Goal: Task Accomplishment & Management: Use online tool/utility

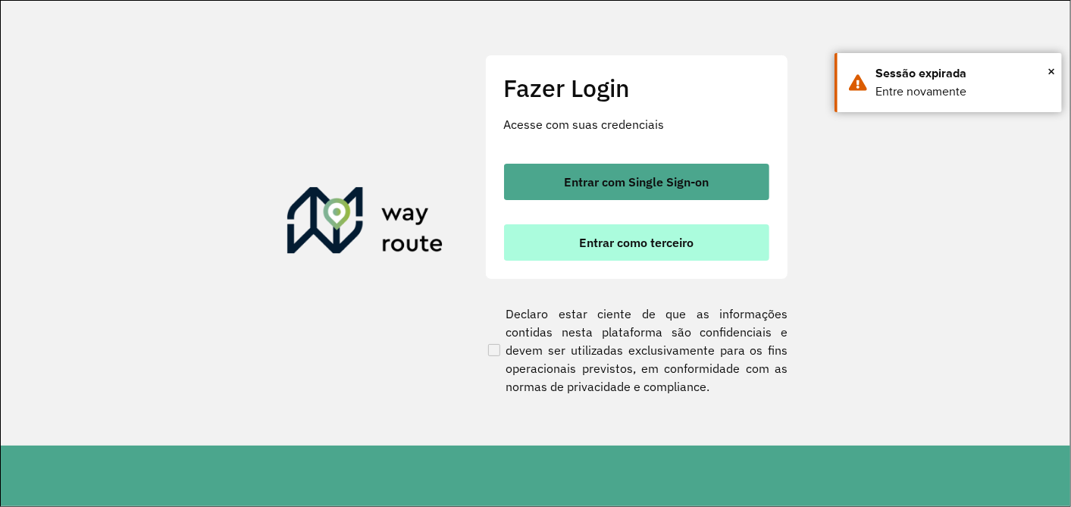
click at [587, 241] on span "Entrar como terceiro" at bounding box center [636, 242] width 114 height 12
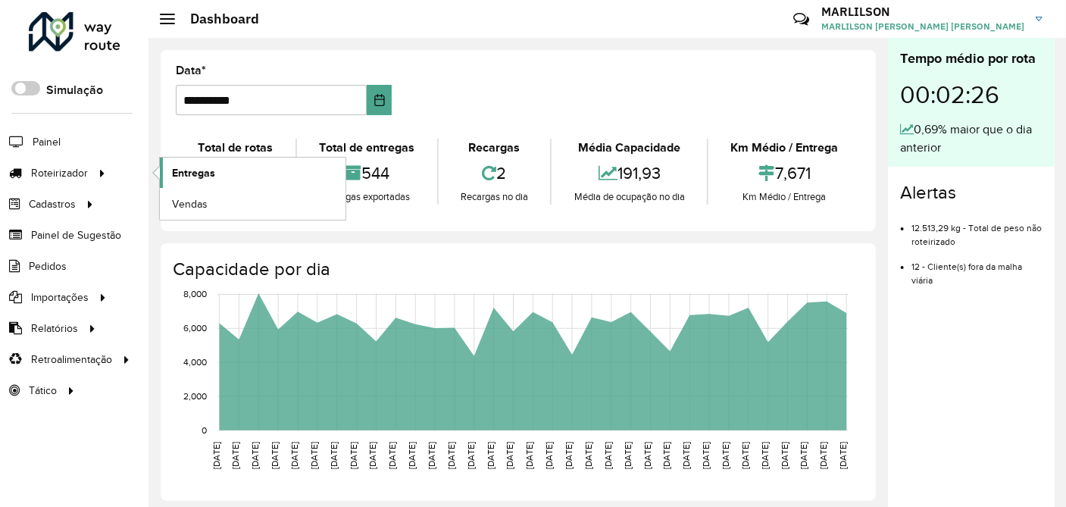
click at [208, 173] on span "Entregas" at bounding box center [193, 173] width 43 height 16
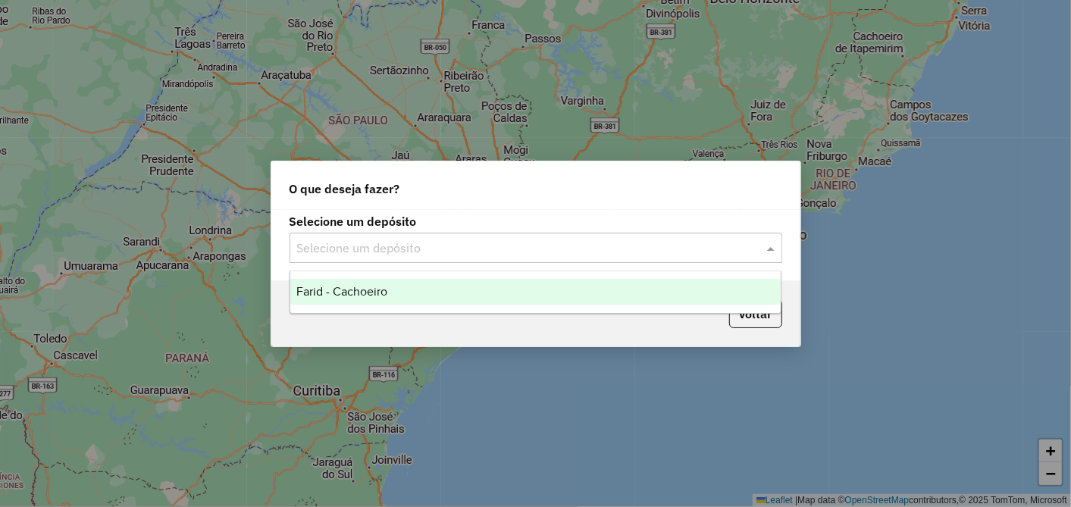
click at [420, 249] on input "text" at bounding box center [520, 249] width 447 height 18
click at [381, 281] on div "Farid - Cachoeiro" at bounding box center [535, 292] width 490 height 26
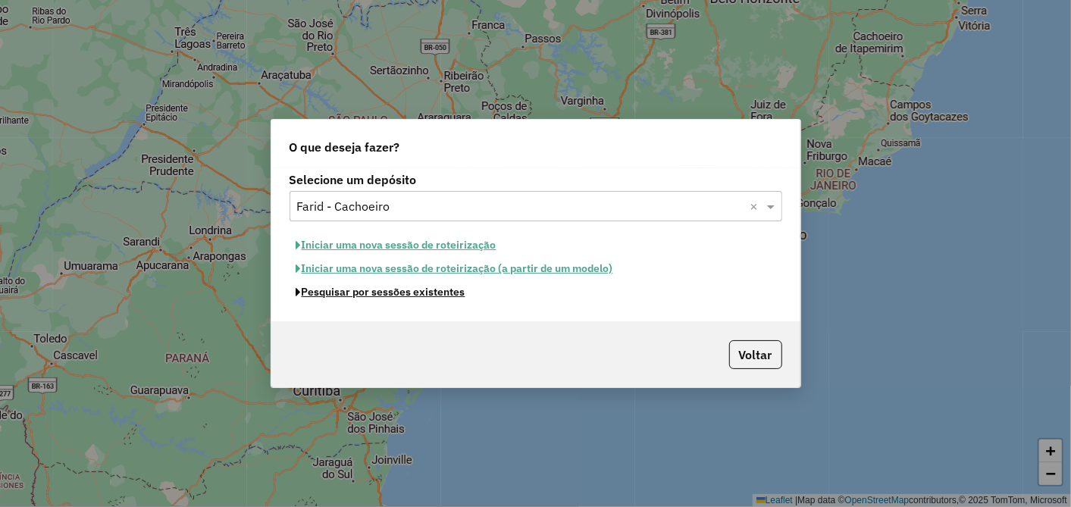
click at [413, 294] on button "Pesquisar por sessões existentes" at bounding box center [381, 291] width 183 height 23
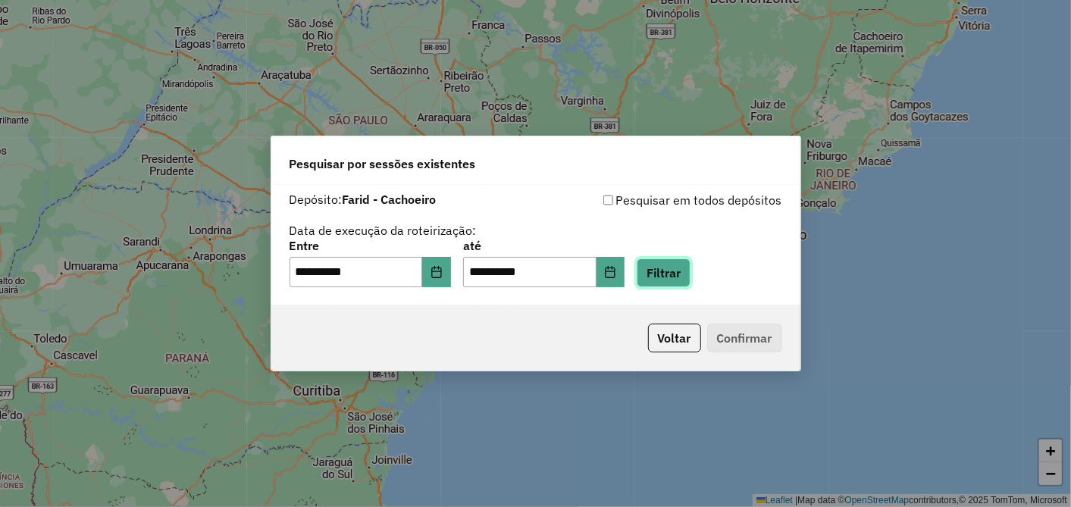
click at [691, 281] on button "Filtrar" at bounding box center [664, 272] width 54 height 29
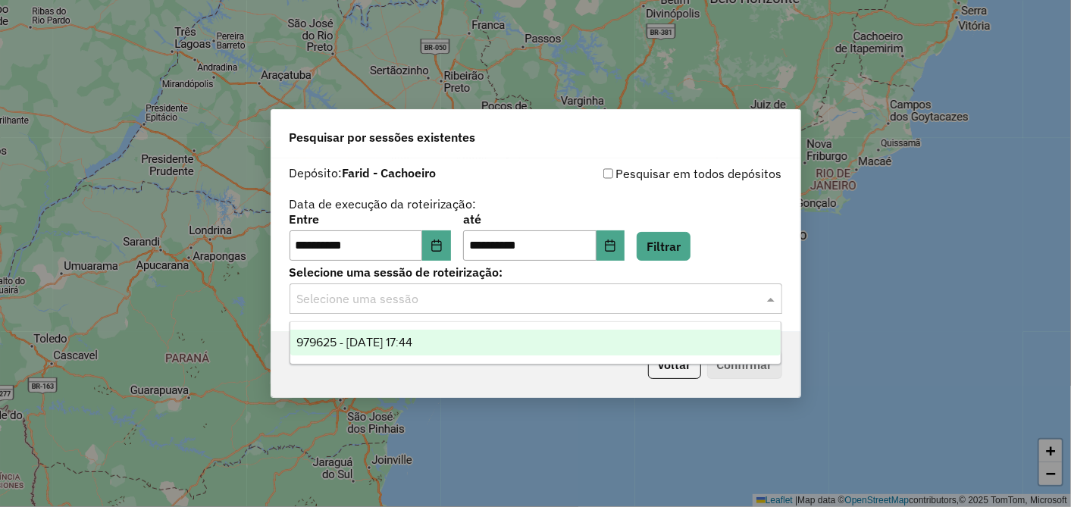
click at [456, 302] on input "text" at bounding box center [520, 299] width 447 height 18
click at [412, 336] on span "979625 - 15/08/2025 17:44" at bounding box center [354, 342] width 116 height 13
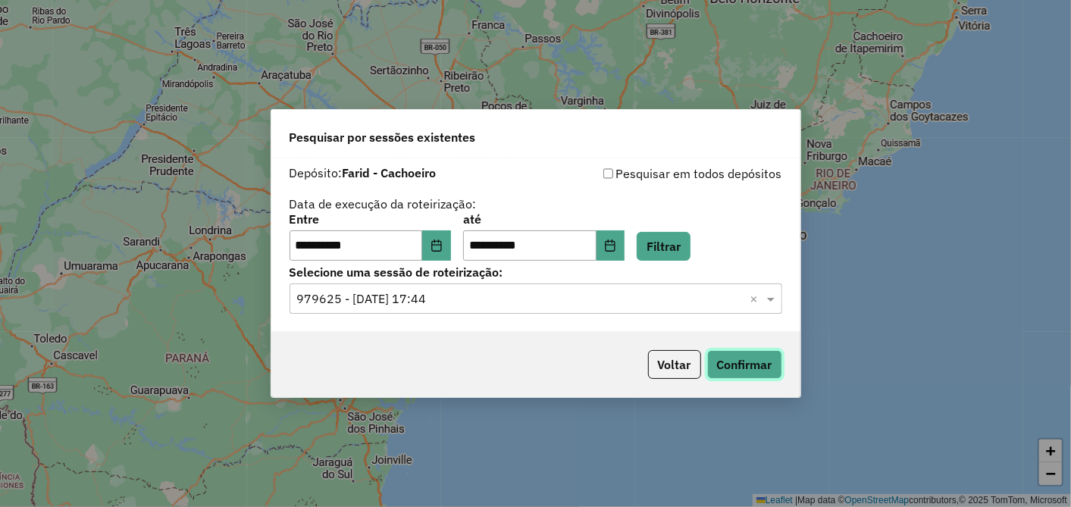
click at [729, 357] on button "Confirmar" at bounding box center [744, 364] width 75 height 29
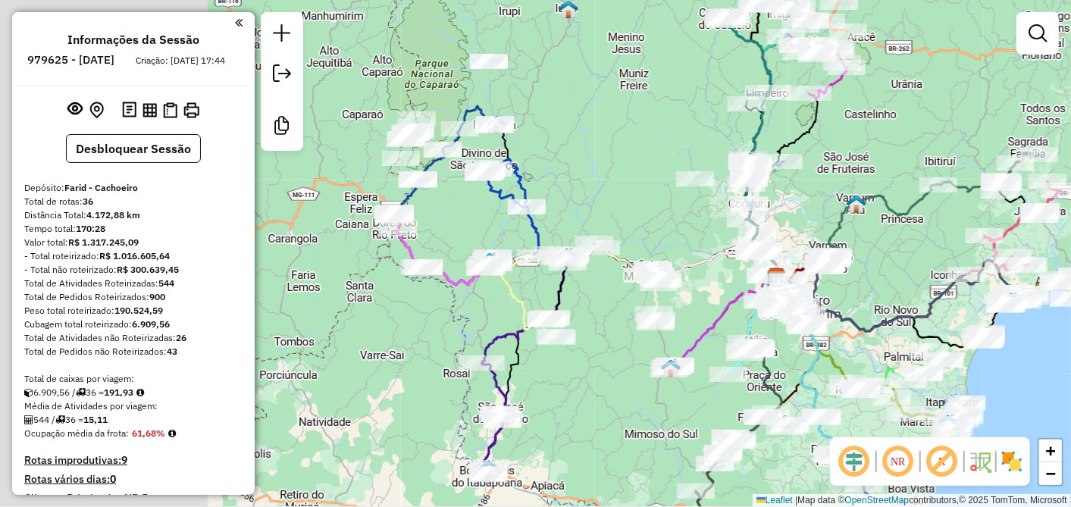
drag, startPoint x: 381, startPoint y: 297, endPoint x: 649, endPoint y: 324, distance: 269.0
click at [649, 324] on div "Janela de atendimento Grade de atendimento Capacidade Transportadoras Veículos …" at bounding box center [535, 253] width 1071 height 507
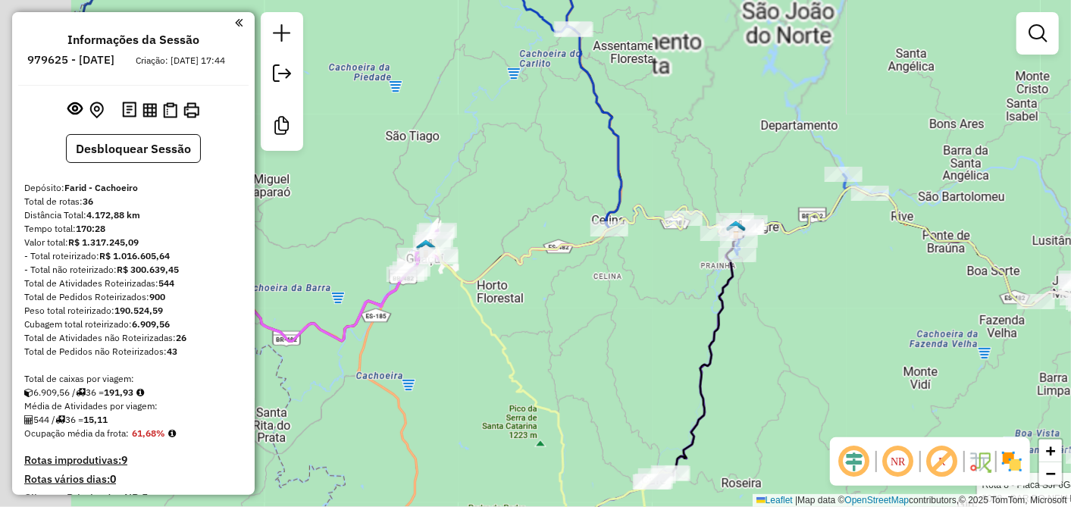
drag, startPoint x: 507, startPoint y: 268, endPoint x: 682, endPoint y: 288, distance: 176.2
click at [682, 288] on div "Rota 8 - Placa SJF6G45 2038 - BAR DO NELHO Janela de atendimento Grade de atend…" at bounding box center [535, 253] width 1071 height 507
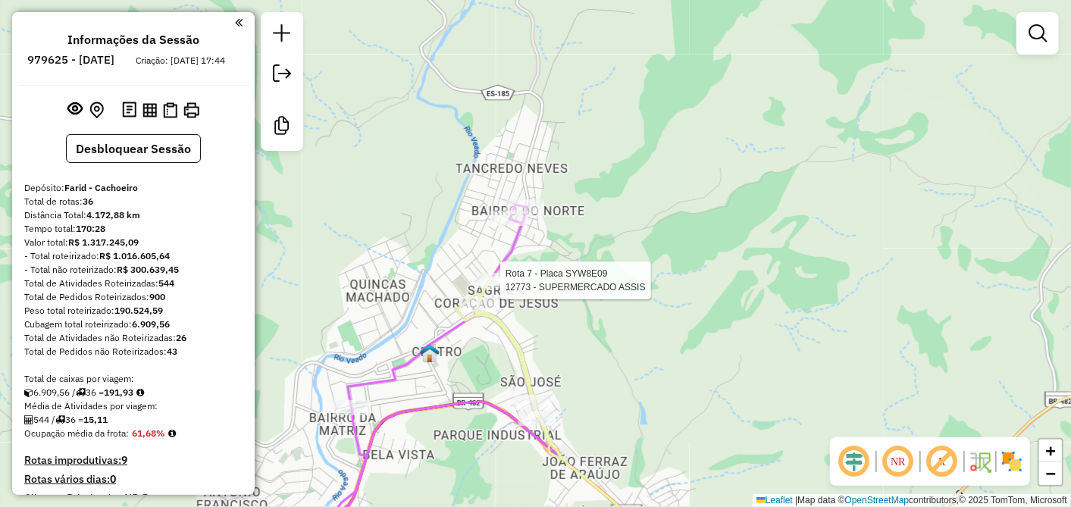
select select "**********"
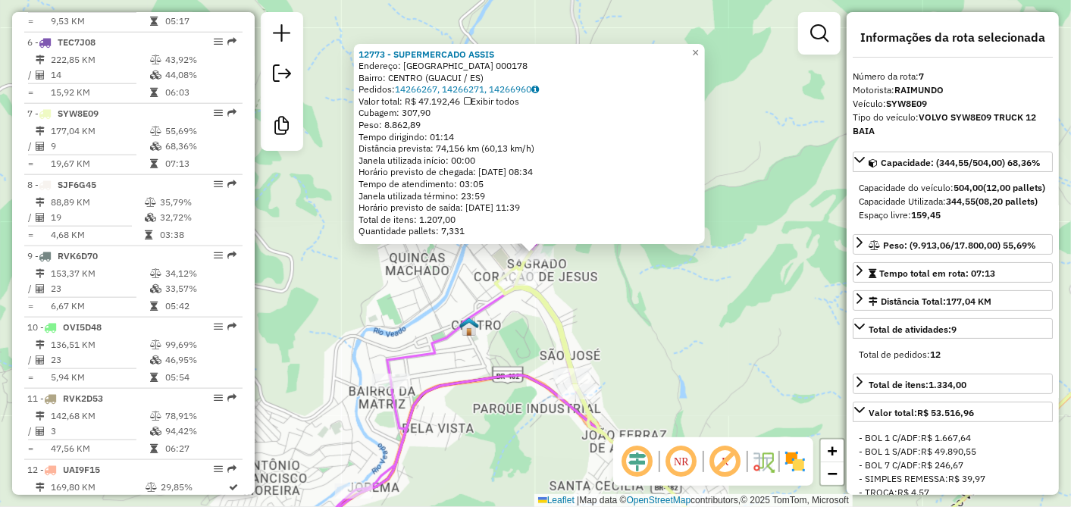
scroll to position [1022, 0]
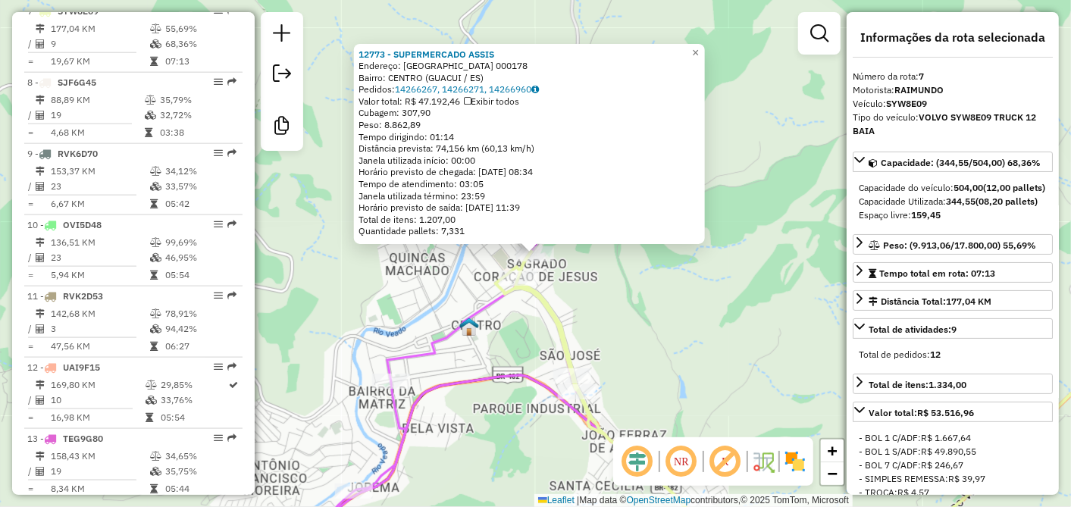
click at [625, 307] on div "12773 - SUPERMERCADO ASSIS Endereço: [GEOGRAPHIC_DATA] 000178 Bairro: CENTRO ([…" at bounding box center [535, 253] width 1071 height 507
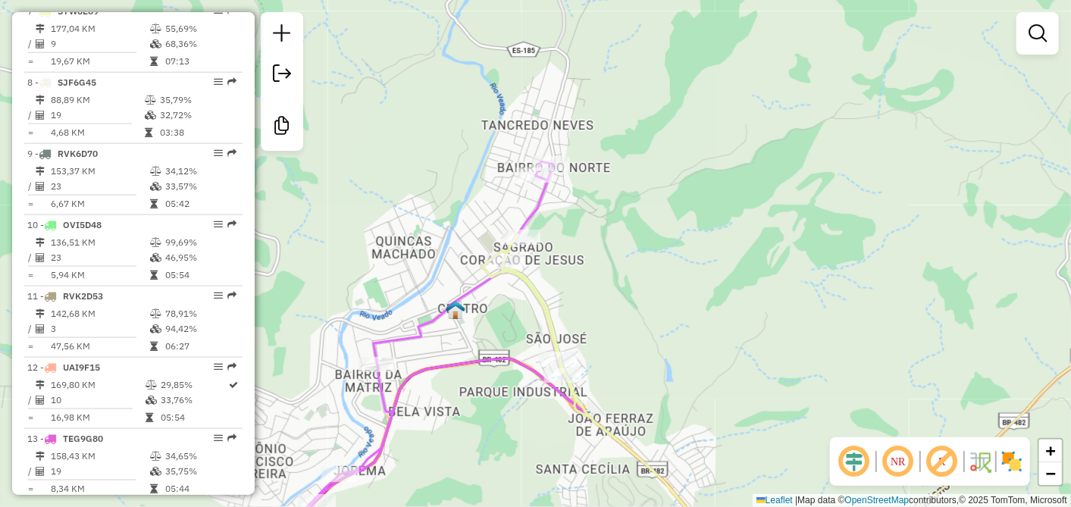
drag, startPoint x: 743, startPoint y: 327, endPoint x: 622, endPoint y: 268, distance: 134.6
click at [714, 300] on div "Janela de atendimento Grade de atendimento Capacidade Transportadoras Veículos …" at bounding box center [535, 253] width 1071 height 507
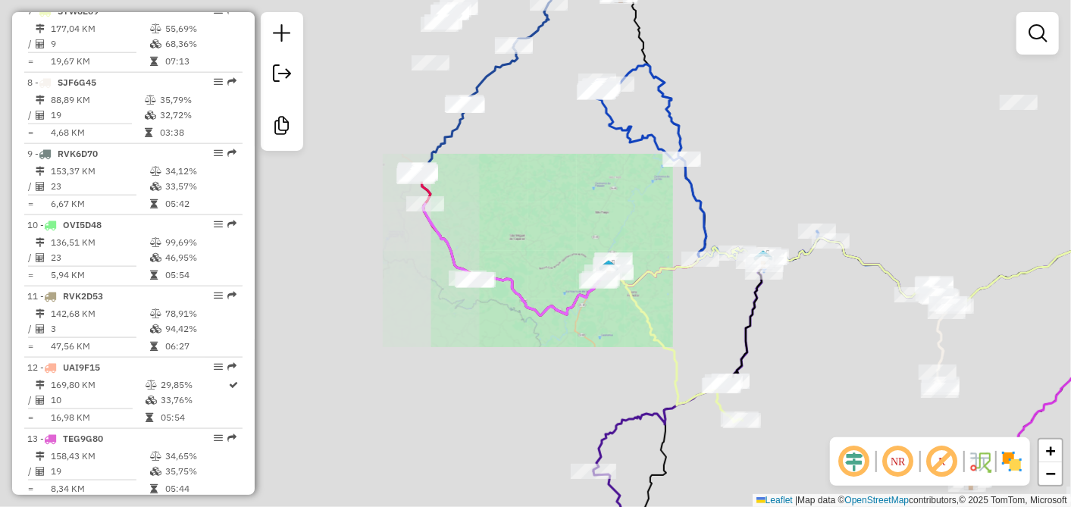
click at [660, 268] on icon at bounding box center [676, 343] width 133 height 158
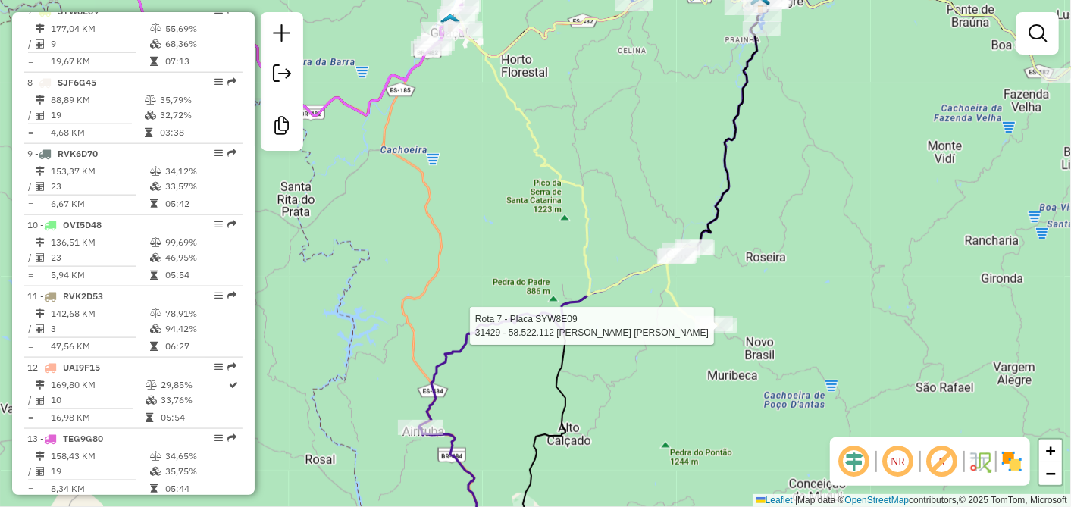
select select "**********"
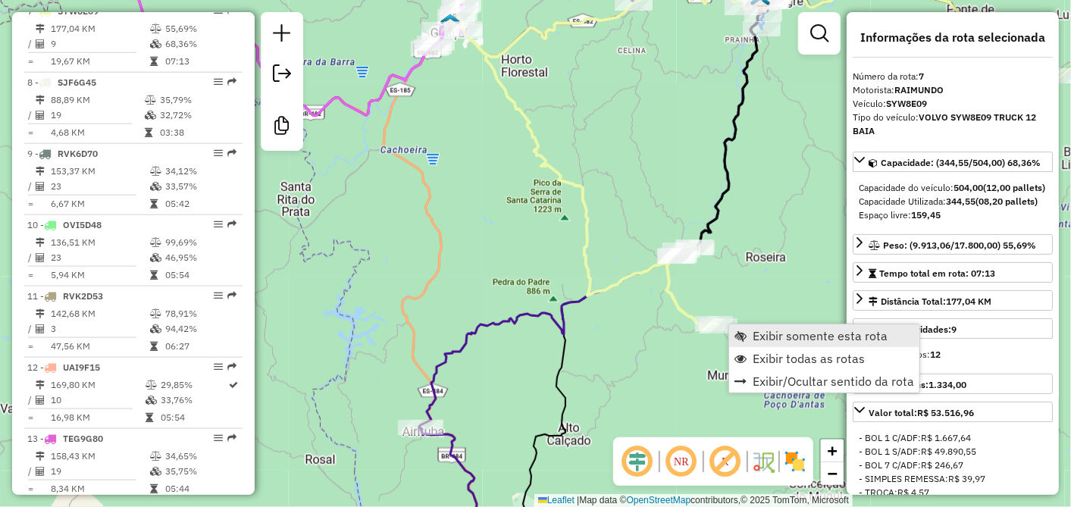
click at [797, 339] on span "Exibir somente esta rota" at bounding box center [820, 336] width 135 height 12
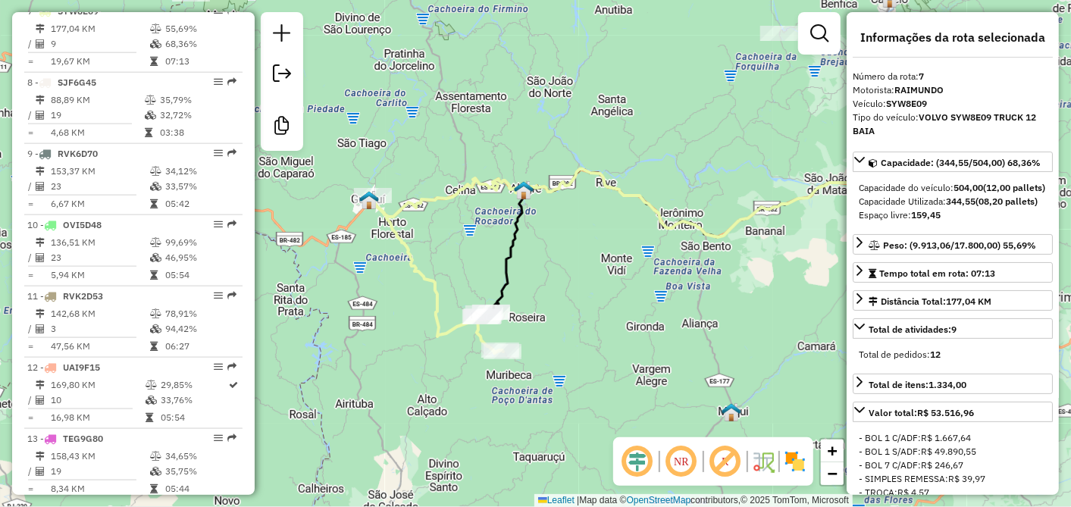
drag, startPoint x: 480, startPoint y: 261, endPoint x: 602, endPoint y: 269, distance: 122.3
click at [602, 269] on div "Janela de atendimento Grade de atendimento Capacidade Transportadoras Veículos …" at bounding box center [535, 253] width 1071 height 507
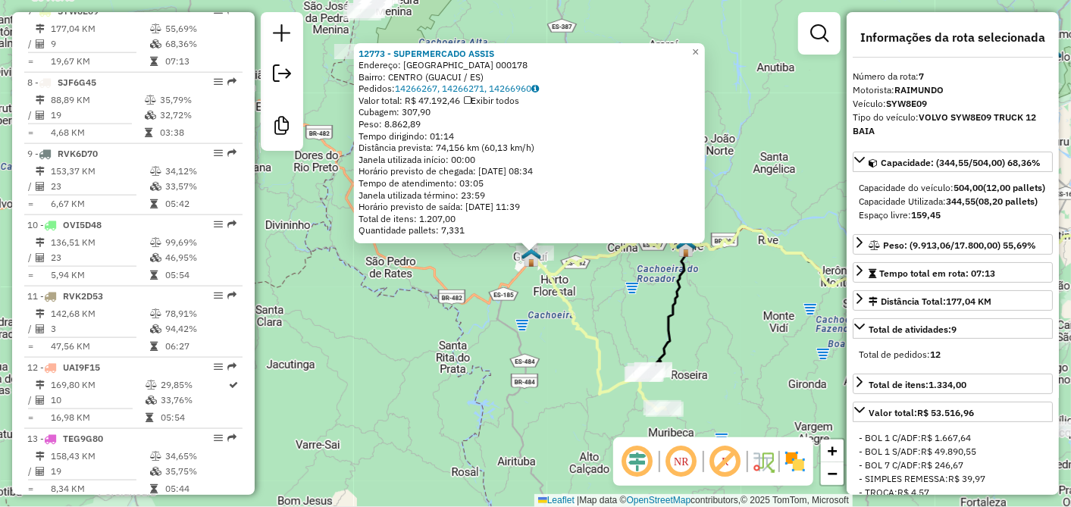
click at [510, 340] on div "12773 - SUPERMERCADO ASSIS Endereço: [GEOGRAPHIC_DATA] 000178 Bairro: CENTRO ([…" at bounding box center [535, 253] width 1071 height 507
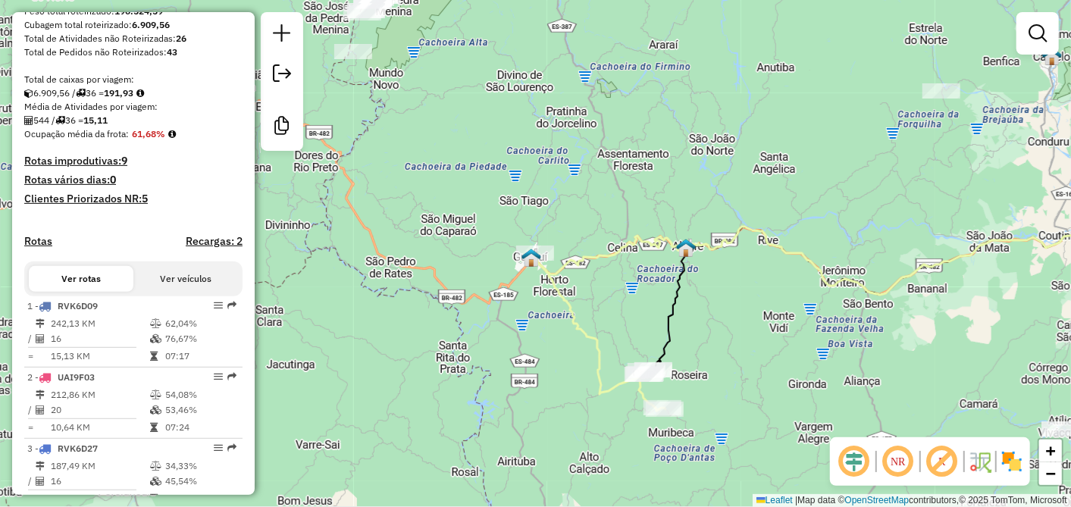
scroll to position [180, 0]
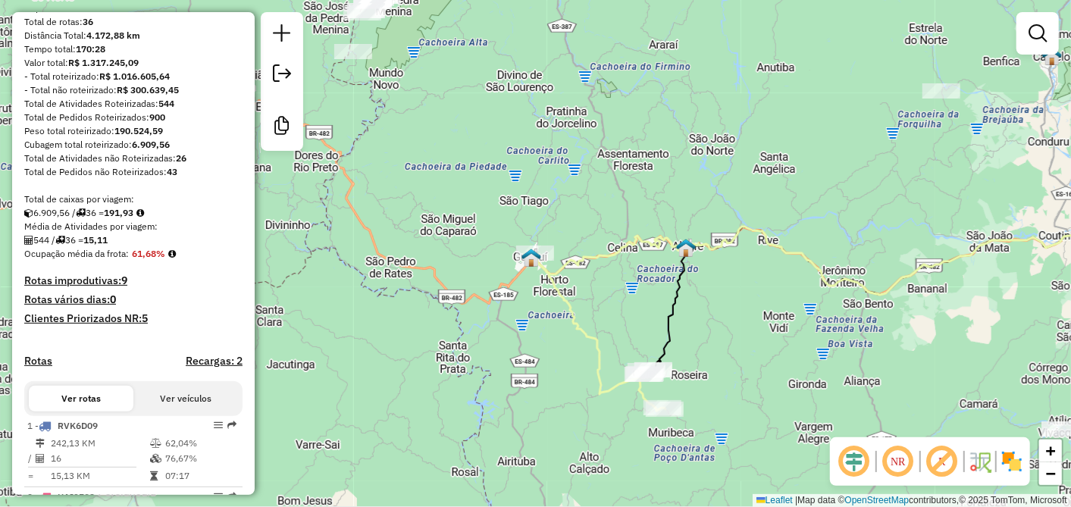
drag, startPoint x: 507, startPoint y: 340, endPoint x: 492, endPoint y: 158, distance: 182.5
click at [497, 182] on div "Janela de atendimento Grade de atendimento Capacidade Transportadoras Veículos …" at bounding box center [535, 253] width 1071 height 507
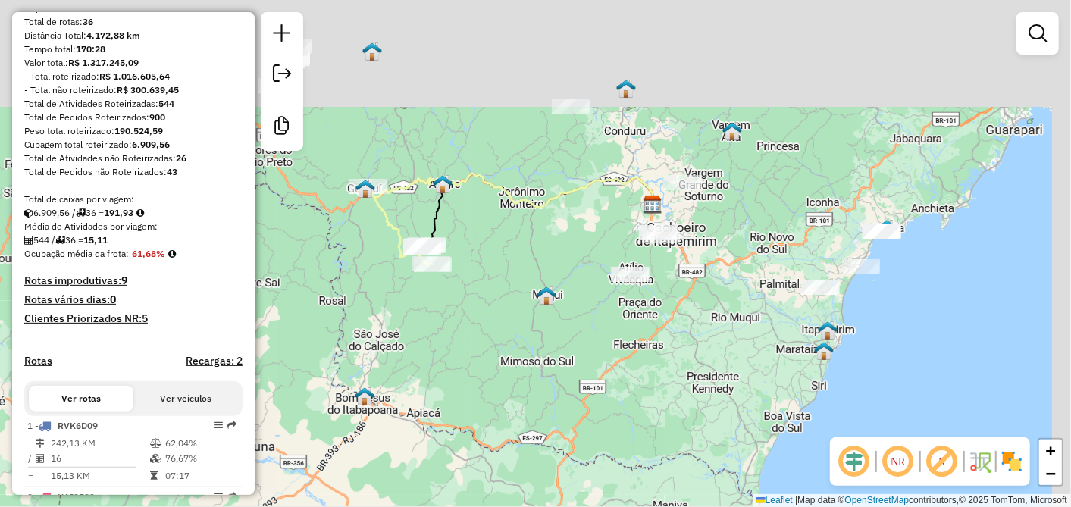
drag, startPoint x: 493, startPoint y: 316, endPoint x: 372, endPoint y: 481, distance: 205.0
click at [374, 480] on div "Janela de atendimento Grade de atendimento Capacidade Transportadoras Veículos …" at bounding box center [535, 253] width 1071 height 507
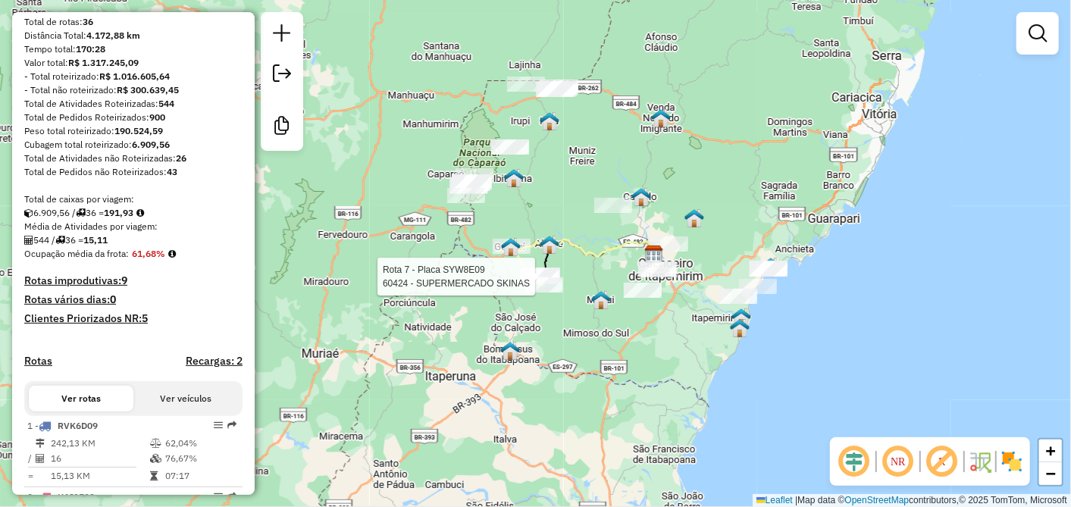
select select "**********"
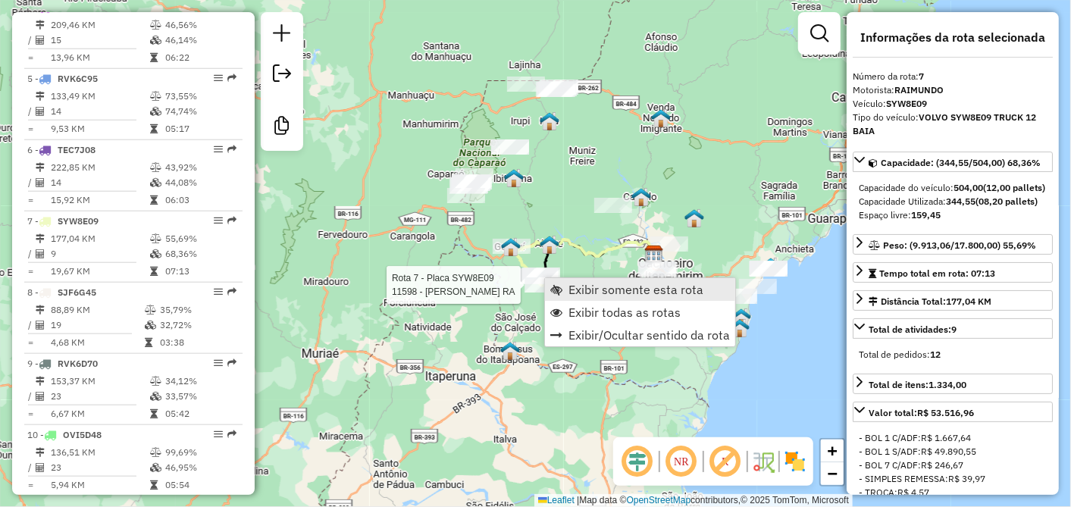
scroll to position [1022, 0]
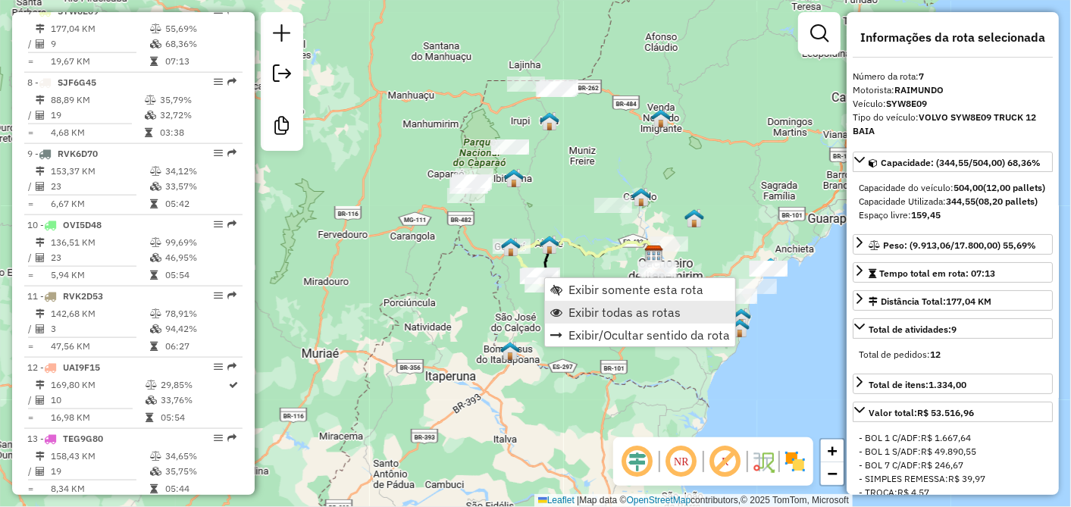
click at [600, 315] on span "Exibir todas as rotas" at bounding box center [624, 312] width 112 height 12
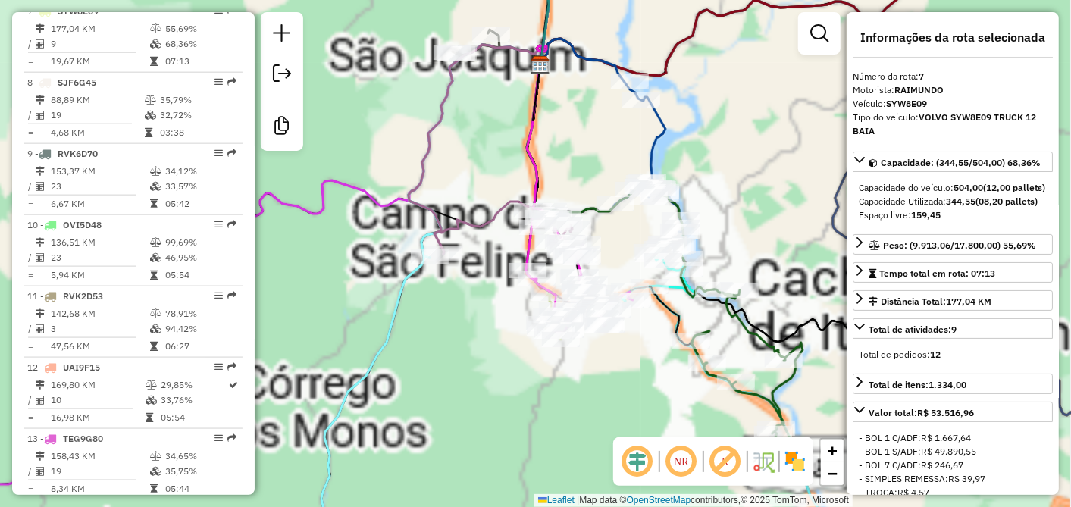
drag, startPoint x: 627, startPoint y: 381, endPoint x: 420, endPoint y: 244, distance: 247.9
click at [420, 244] on div "Janela de atendimento Grade de atendimento Capacidade Transportadoras Veículos …" at bounding box center [535, 253] width 1071 height 507
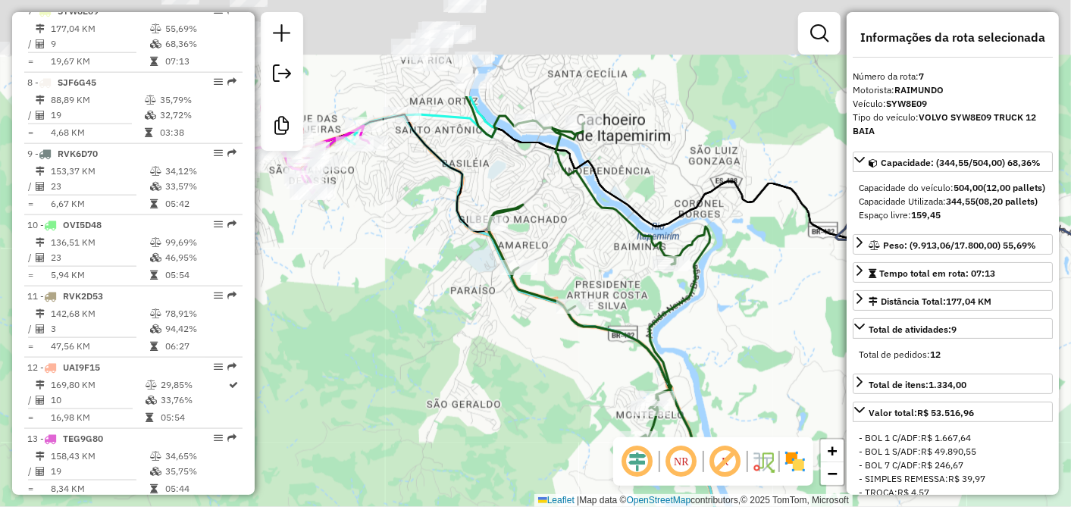
drag, startPoint x: 411, startPoint y: 240, endPoint x: 521, endPoint y: 386, distance: 183.4
click at [521, 386] on div "Janela de atendimento Grade de atendimento Capacidade Transportadoras Veículos …" at bounding box center [535, 253] width 1071 height 507
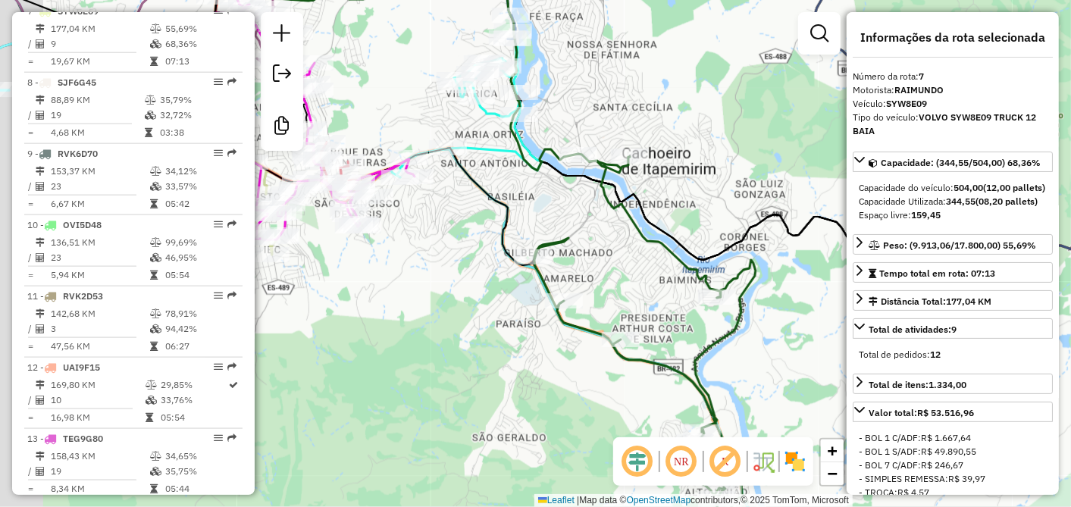
drag, startPoint x: 471, startPoint y: 162, endPoint x: 536, endPoint y: 214, distance: 83.1
click at [536, 214] on div "Janela de atendimento Grade de atendimento Capacidade Transportadoras Veículos …" at bounding box center [535, 253] width 1071 height 507
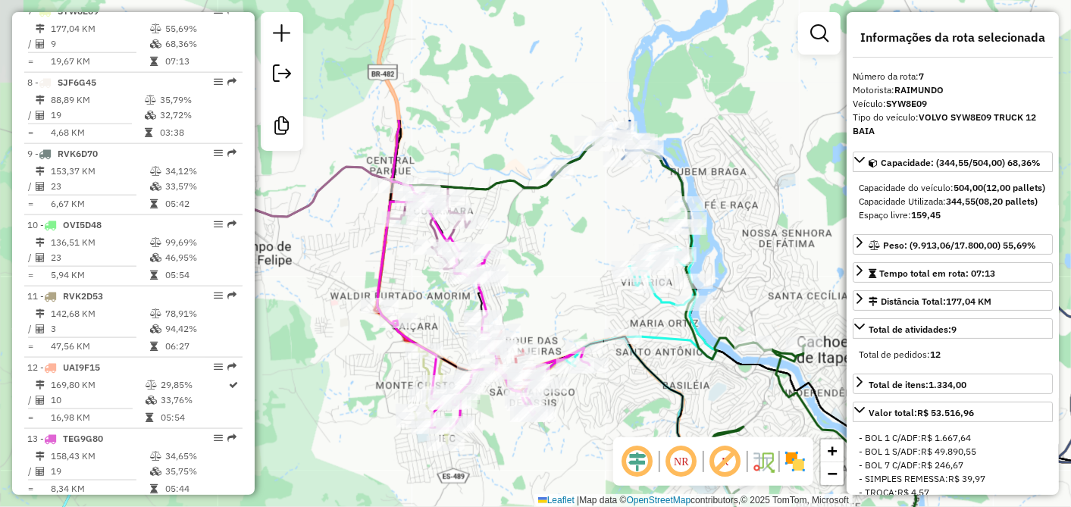
drag, startPoint x: 519, startPoint y: 215, endPoint x: 669, endPoint y: 372, distance: 217.1
click at [675, 384] on icon at bounding box center [543, 287] width 332 height 334
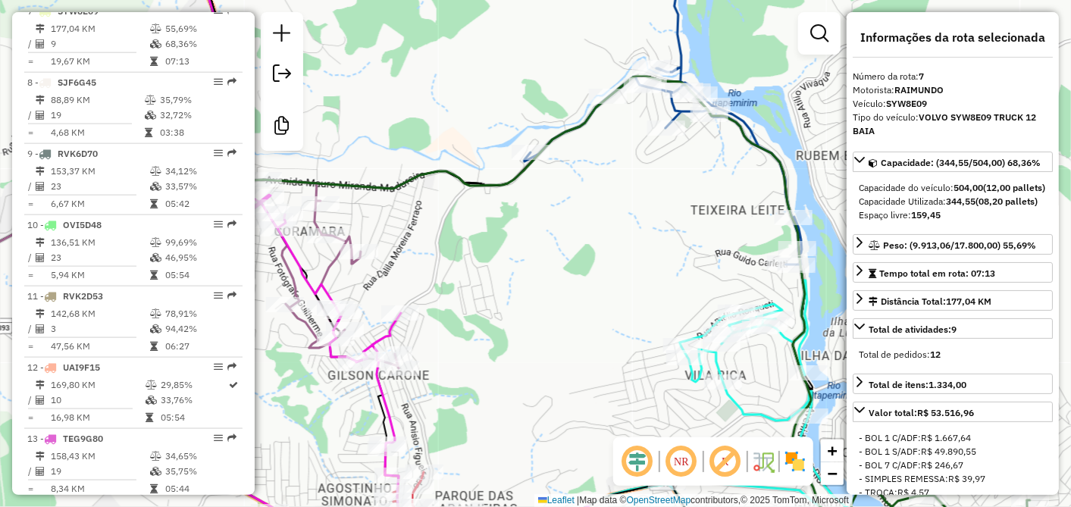
drag, startPoint x: 662, startPoint y: 208, endPoint x: 606, endPoint y: 117, distance: 107.5
click at [612, 121] on div "Janela de atendimento Grade de atendimento Capacidade Transportadoras Veículos …" at bounding box center [535, 253] width 1071 height 507
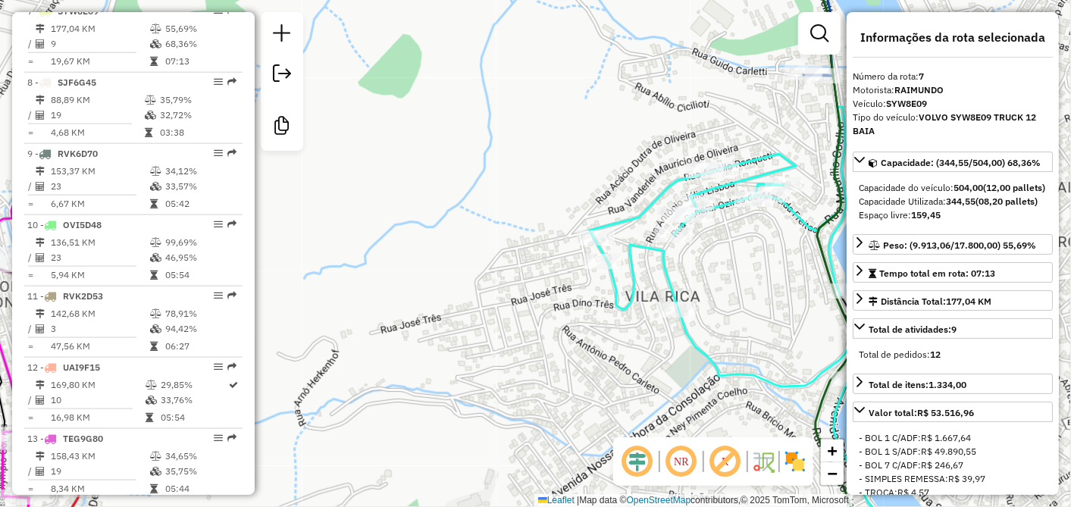
drag, startPoint x: 688, startPoint y: 284, endPoint x: 570, endPoint y: 195, distance: 148.3
click at [589, 204] on div "Janela de atendimento Grade de atendimento Capacidade Transportadoras Veículos …" at bounding box center [535, 253] width 1071 height 507
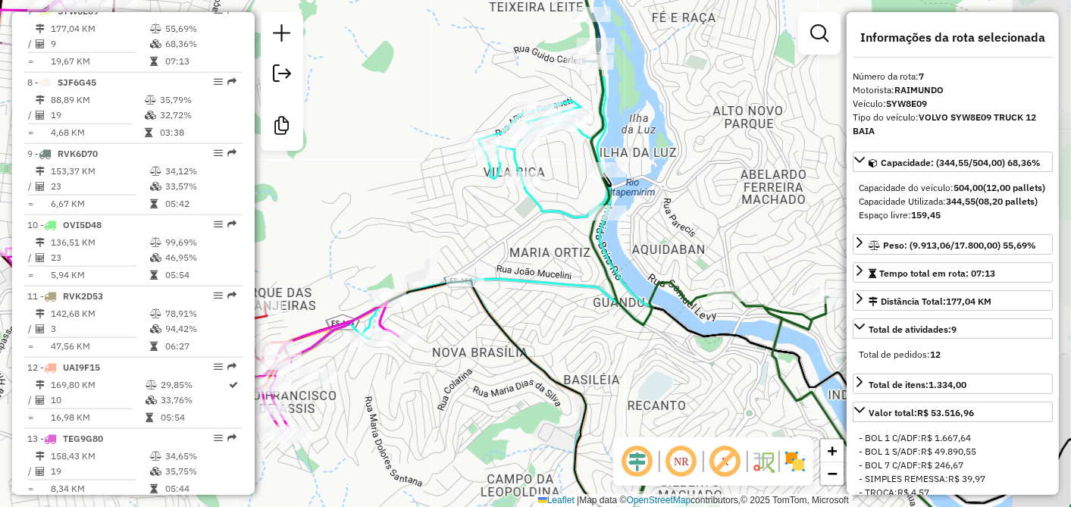
drag, startPoint x: 520, startPoint y: 254, endPoint x: 717, endPoint y: 214, distance: 201.1
click at [716, 214] on div "Janela de atendimento Grade de atendimento Capacidade Transportadoras Veículos …" at bounding box center [535, 253] width 1071 height 507
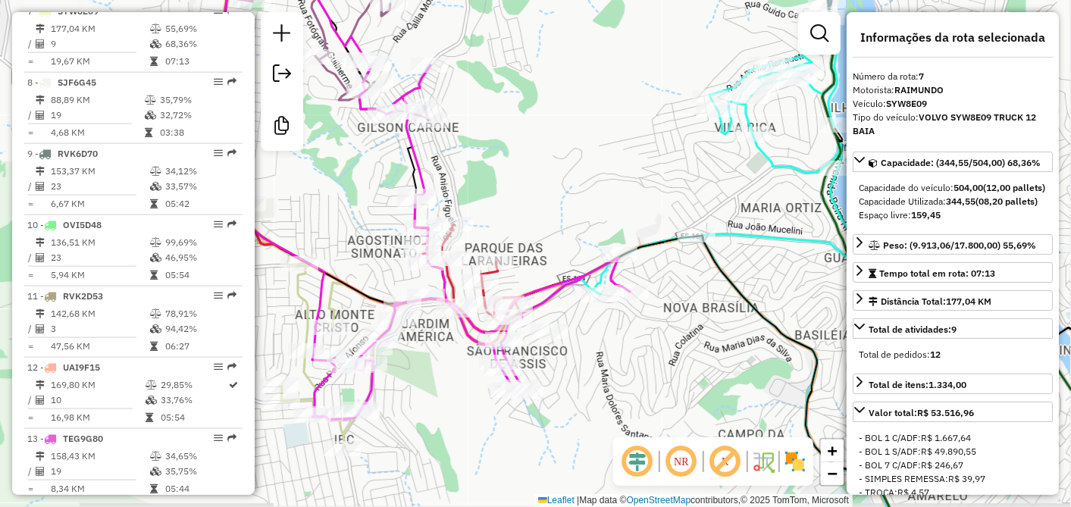
drag, startPoint x: 566, startPoint y: 178, endPoint x: 644, endPoint y: 130, distance: 91.3
click at [638, 133] on div "Janela de atendimento Grade de atendimento Capacidade Transportadoras Veículos …" at bounding box center [535, 253] width 1071 height 507
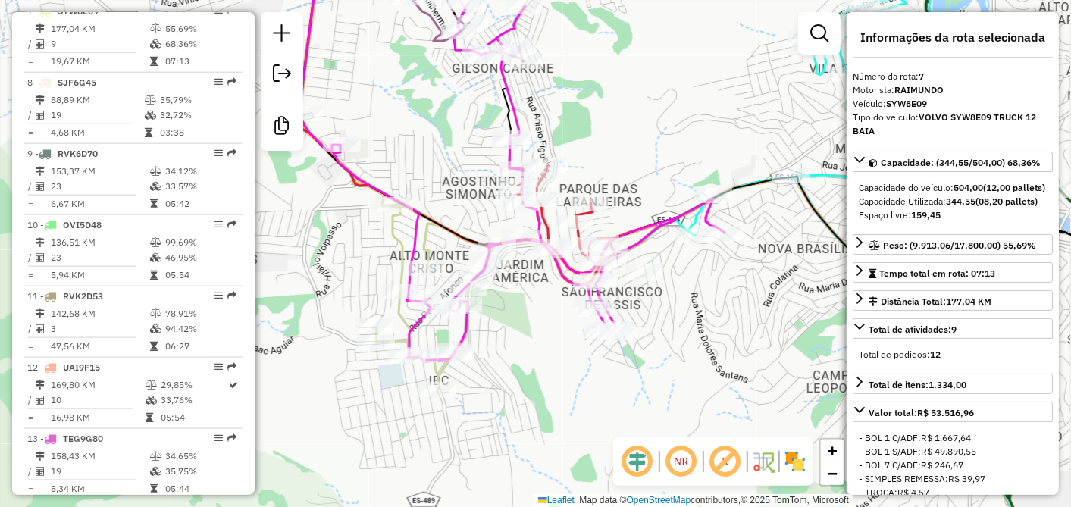
drag, startPoint x: 643, startPoint y: 171, endPoint x: 693, endPoint y: 89, distance: 95.9
click at [688, 93] on div "Janela de atendimento Grade de atendimento Capacidade Transportadoras Veículos …" at bounding box center [535, 253] width 1071 height 507
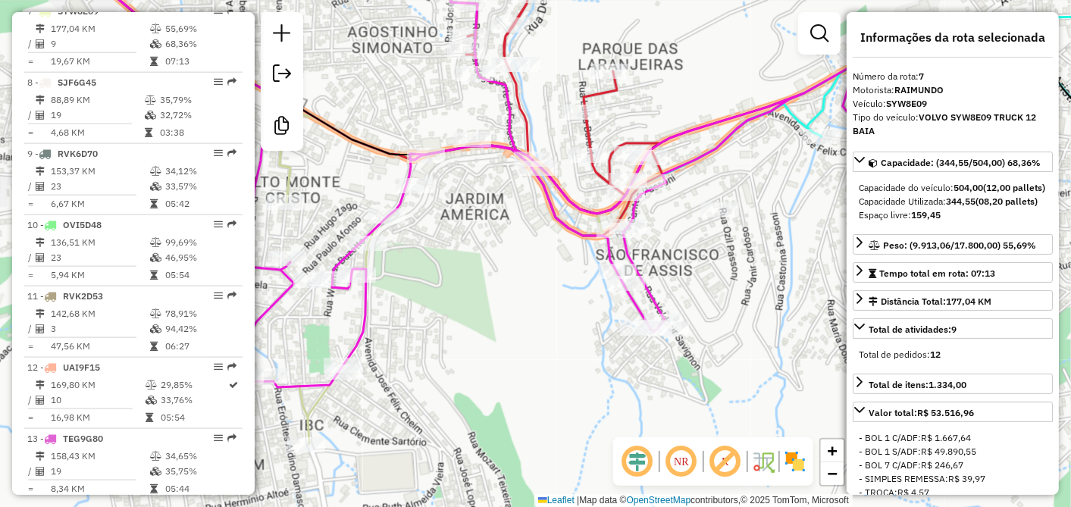
drag, startPoint x: 562, startPoint y: 230, endPoint x: 571, endPoint y: 183, distance: 47.0
click at [571, 188] on icon at bounding box center [474, 168] width 813 height 438
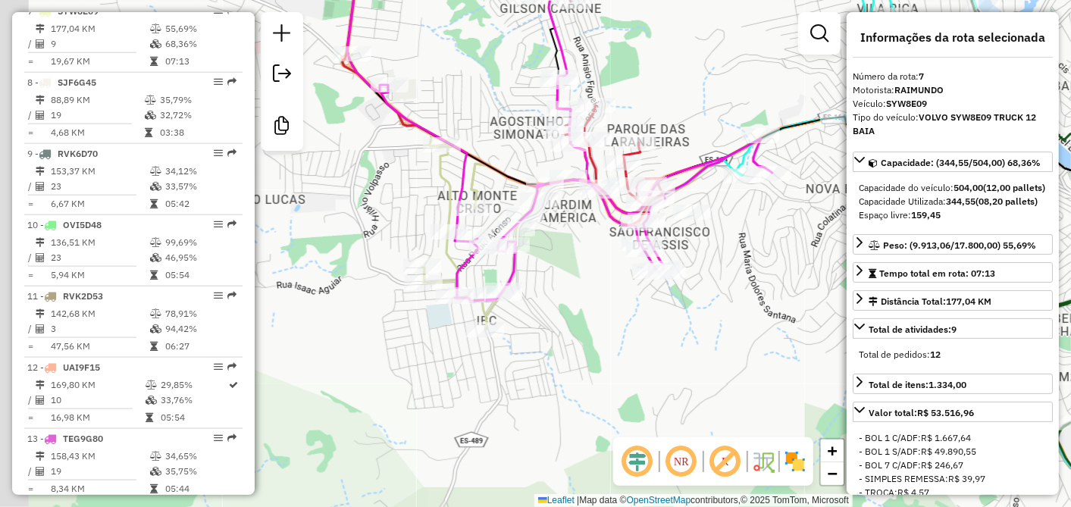
drag, startPoint x: 509, startPoint y: 261, endPoint x: 569, endPoint y: 252, distance: 61.3
click at [568, 252] on div "Janela de atendimento Grade de atendimento Capacidade Transportadoras Veículos …" at bounding box center [535, 253] width 1071 height 507
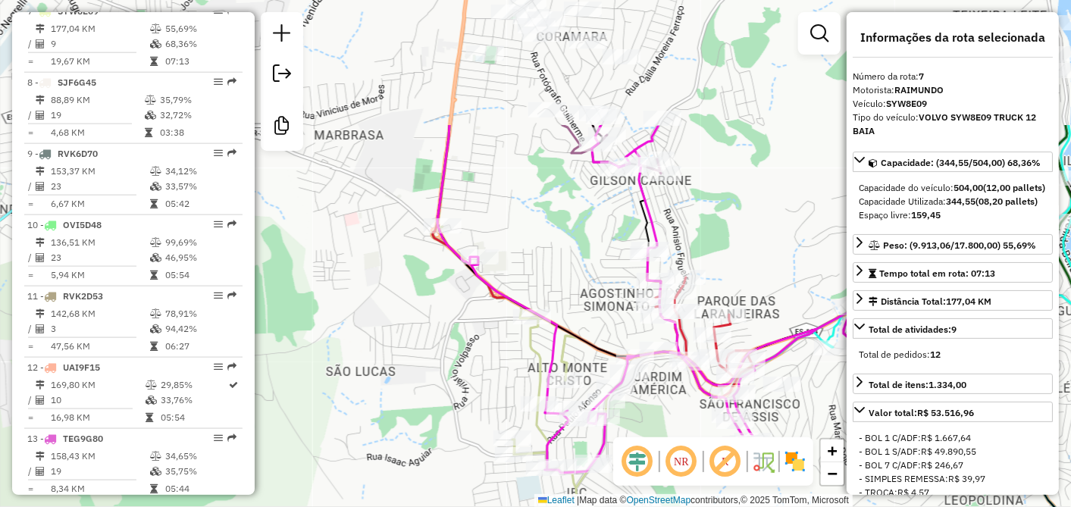
drag, startPoint x: 457, startPoint y: 58, endPoint x: 577, endPoint y: 232, distance: 211.5
click at [577, 232] on div "Janela de atendimento Grade de atendimento Capacidade Transportadoras Veículos …" at bounding box center [535, 253] width 1071 height 507
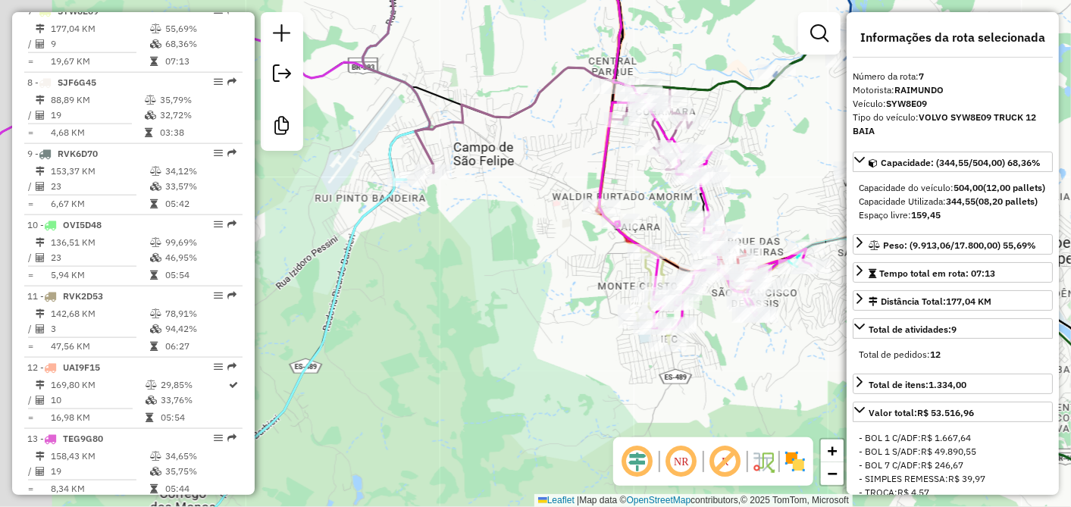
drag, startPoint x: 411, startPoint y: 189, endPoint x: 513, endPoint y: 153, distance: 108.3
click at [513, 153] on div "Janela de atendimento Grade de atendimento Capacidade Transportadoras Veículos …" at bounding box center [535, 253] width 1071 height 507
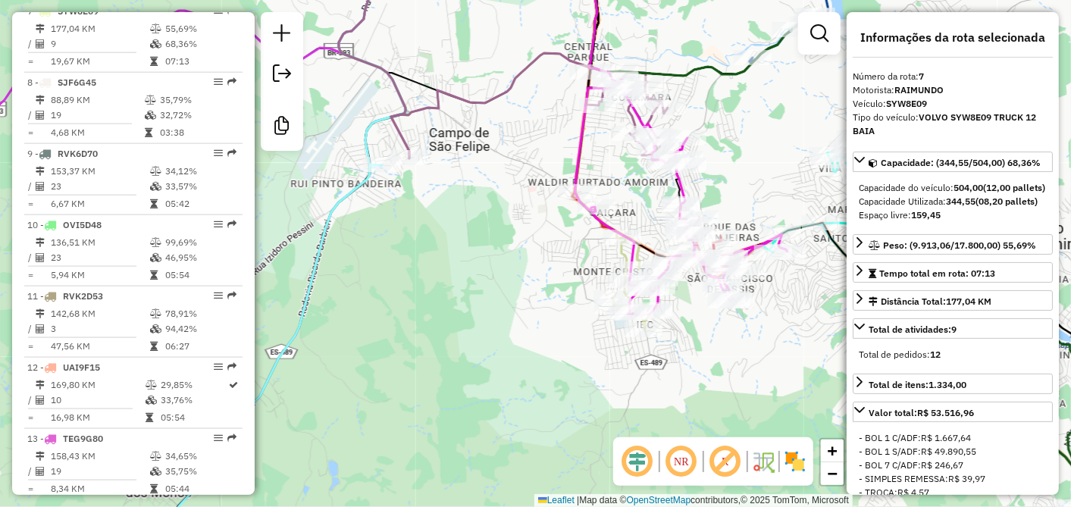
drag, startPoint x: 499, startPoint y: 253, endPoint x: 443, endPoint y: 252, distance: 55.4
click at [443, 252] on div "Janela de atendimento Grade de atendimento Capacidade Transportadoras Veículos …" at bounding box center [535, 253] width 1071 height 507
